Goal: Information Seeking & Learning: Learn about a topic

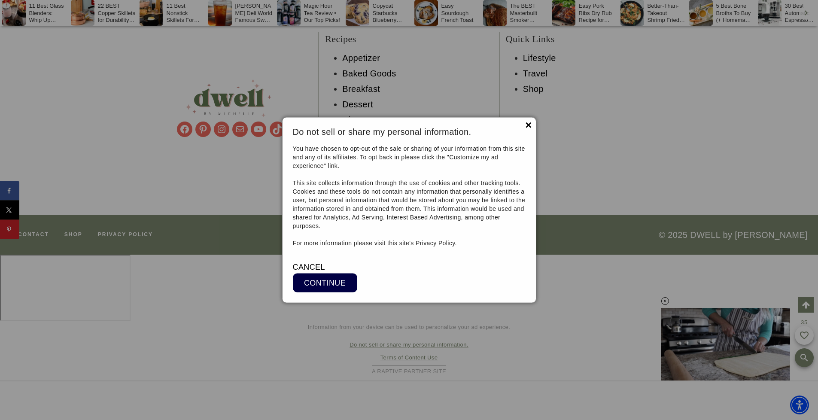
scroll to position [14210, 0]
